Goal: Check status

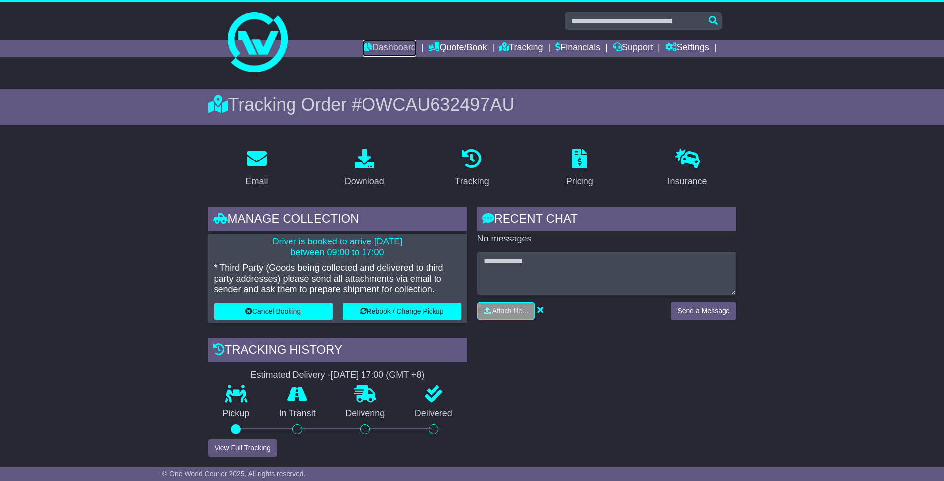
click at [367, 45] on link "Dashboard" at bounding box center [389, 48] width 53 height 17
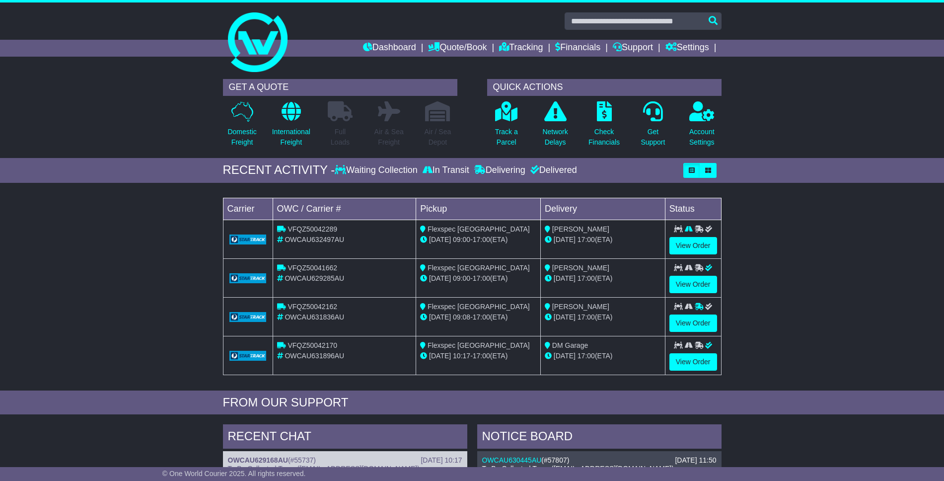
click at [65, 252] on div "Loading... No bookings found Carrier OWC / Carrier # Pickup Delivery Status VFQ…" at bounding box center [472, 289] width 944 height 203
click at [503, 49] on link "Tracking" at bounding box center [521, 48] width 44 height 17
